Goal: Check status: Check status

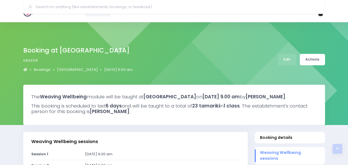
select select "5"
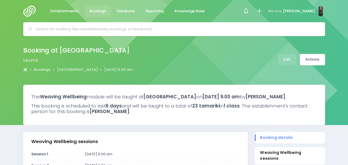
click at [175, 29] on input "text" at bounding box center [177, 29] width 282 height 8
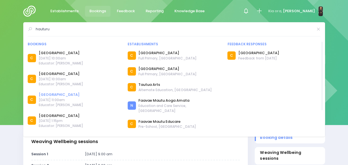
type input "hauturu"
click at [54, 95] on link "[GEOGRAPHIC_DATA]" at bounding box center [61, 95] width 44 height 6
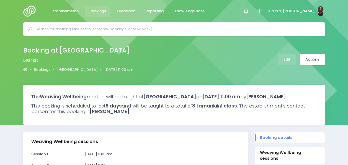
select select "5"
click at [141, 30] on input "text" at bounding box center [177, 29] width 282 height 8
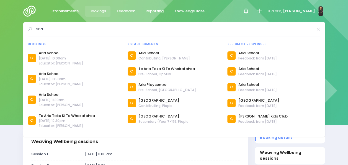
click at [58, 32] on input "aria" at bounding box center [175, 29] width 278 height 8
type input "a"
click at [11, 59] on div "Booking at Hauturu School b524126 Bookings Hauturu School 10 February 2026 11.0…" at bounding box center [174, 60] width 348 height 49
click at [71, 28] on input "a" at bounding box center [177, 29] width 282 height 8
click at [25, 147] on div "Weaving Wellbeing sessions" at bounding box center [135, 141] width 225 height 19
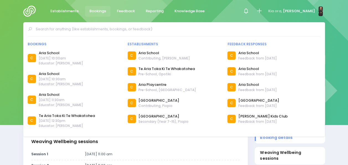
click at [60, 30] on input "text" at bounding box center [177, 29] width 282 height 8
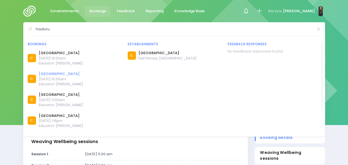
type input "hauturu"
click at [54, 75] on link "Hauturu School" at bounding box center [61, 74] width 44 height 6
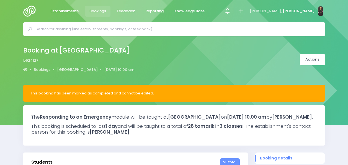
select select "5"
click at [99, 30] on input "text" at bounding box center [177, 29] width 282 height 8
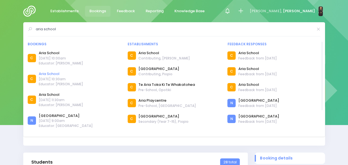
type input "aria school"
click at [56, 74] on link "Aria School" at bounding box center [61, 74] width 44 height 6
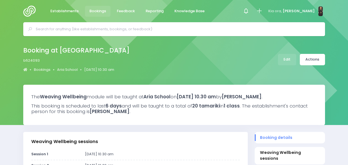
select select "5"
click at [183, 29] on input "text" at bounding box center [177, 29] width 282 height 8
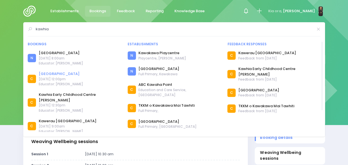
type input "kawhia"
click at [53, 75] on link "Kawhia School" at bounding box center [61, 74] width 44 height 6
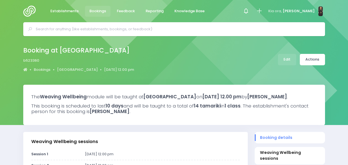
select select "5"
click at [315, 58] on link "Actions" at bounding box center [312, 59] width 25 height 11
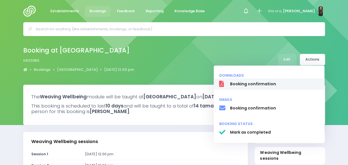
click at [266, 86] on span "Booking confirmation" at bounding box center [274, 84] width 89 height 6
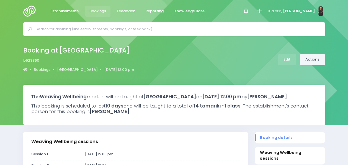
click at [309, 59] on link "Actions" at bounding box center [312, 59] width 25 height 11
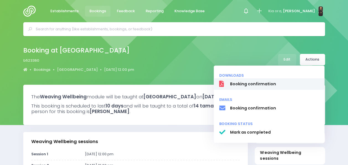
click at [263, 87] on span "Booking confirmation" at bounding box center [274, 84] width 89 height 6
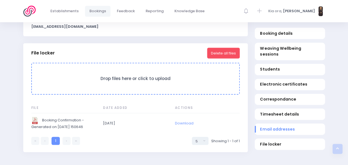
scroll to position [614, 0]
